Goal: Check status: Check status

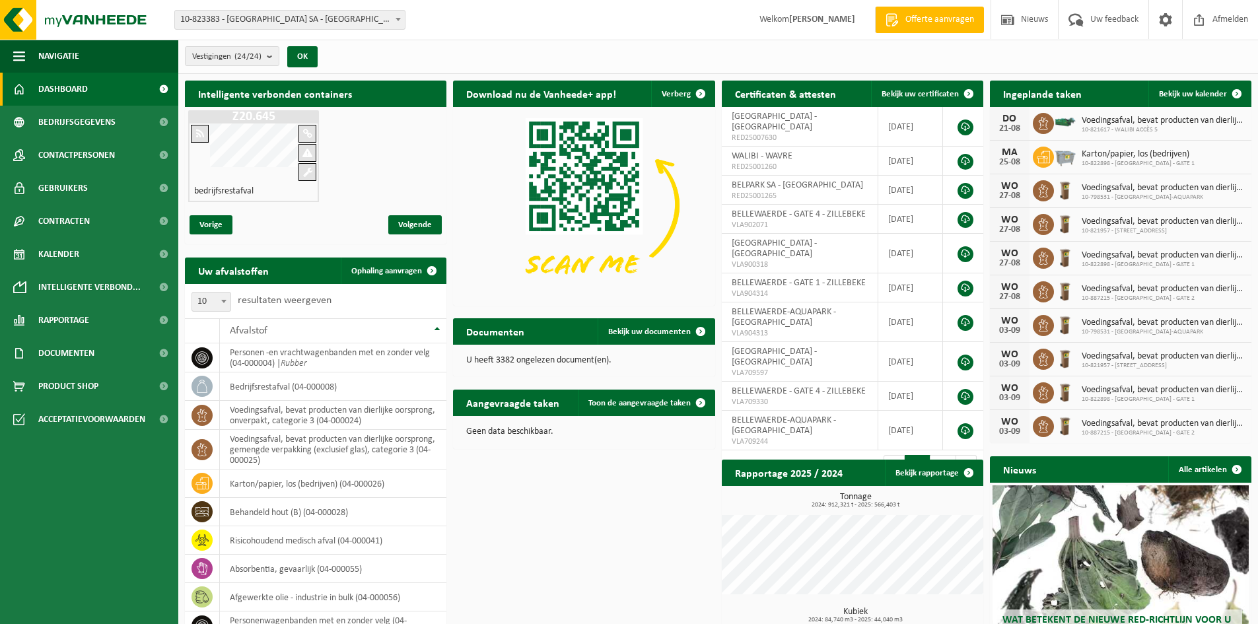
click at [1070, 94] on h2 "Ingeplande taken" at bounding box center [1042, 94] width 105 height 26
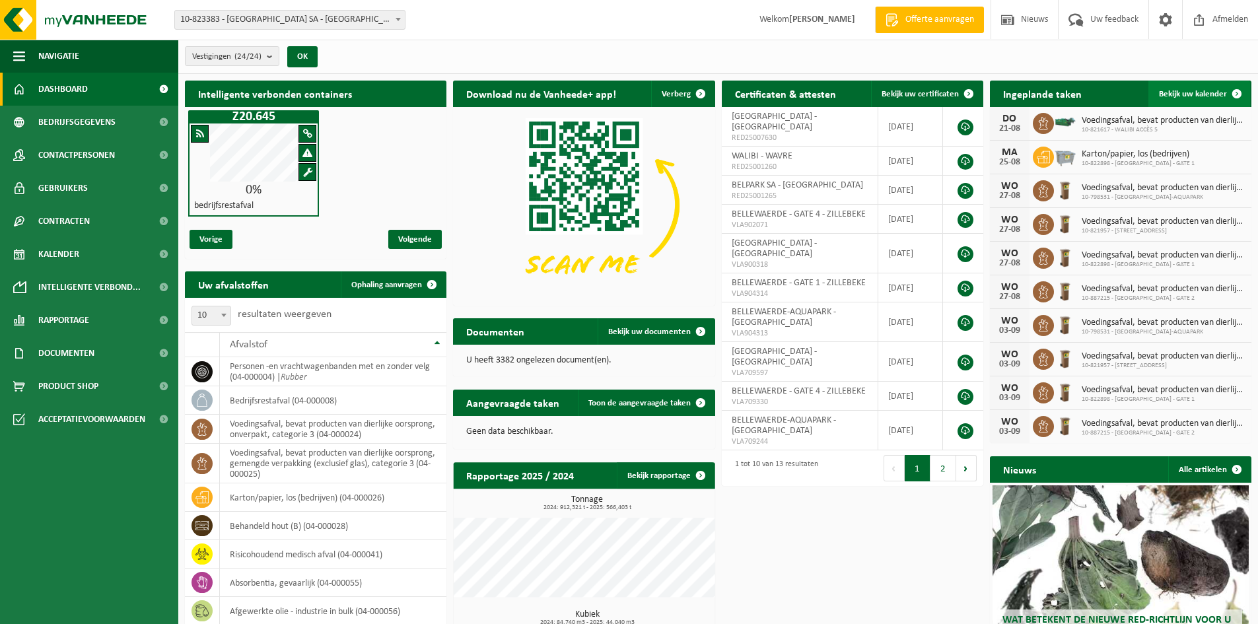
click at [1236, 93] on span at bounding box center [1237, 94] width 26 height 26
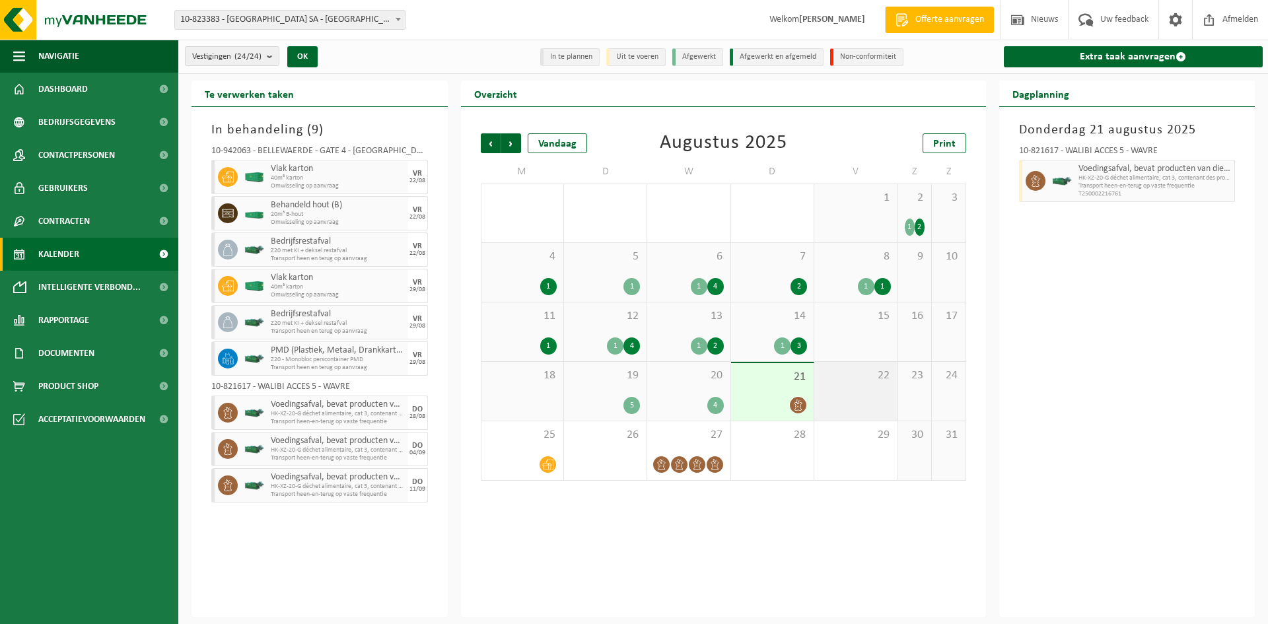
click at [847, 386] on div "22" at bounding box center [855, 391] width 83 height 59
